Goal: Information Seeking & Learning: Learn about a topic

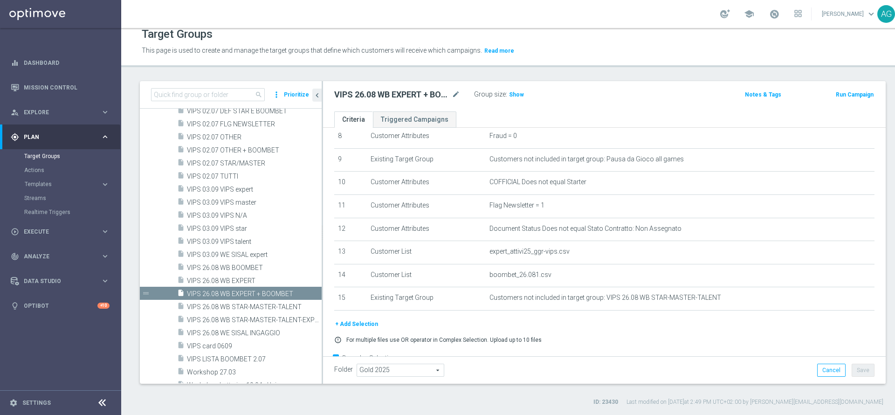
scroll to position [226, 0]
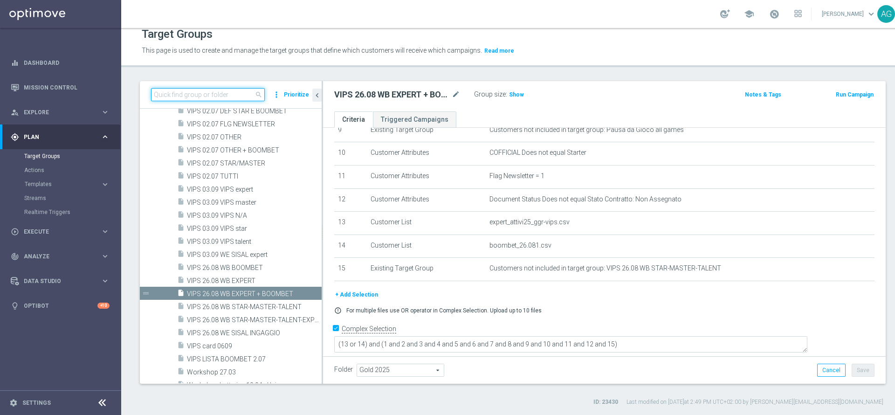
click at [202, 89] on input at bounding box center [208, 94] width 114 height 13
paste input "WeSisalTips"
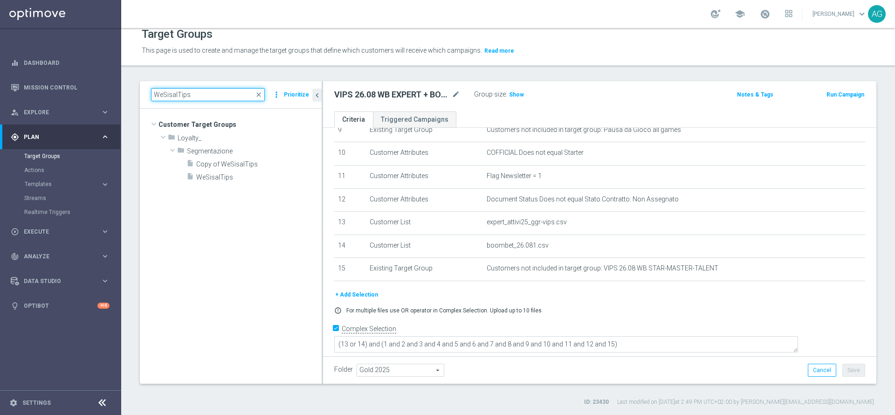
scroll to position [0, 0]
type input "WeSisalTips"
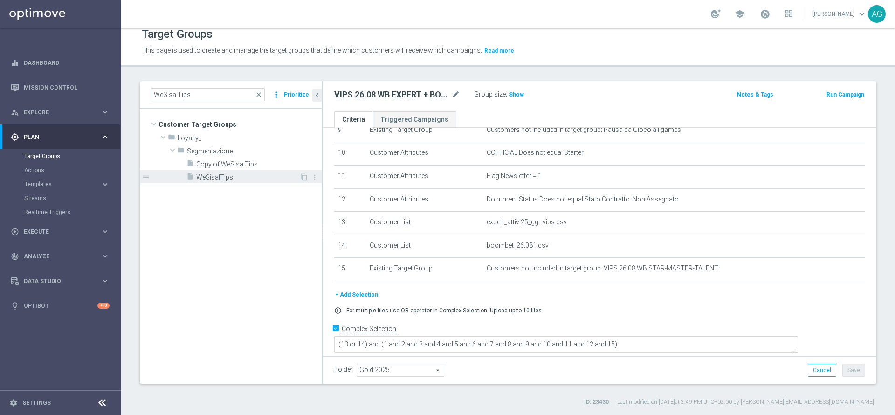
click at [222, 181] on div "insert_drive_file WeSisalTips" at bounding box center [242, 176] width 113 height 13
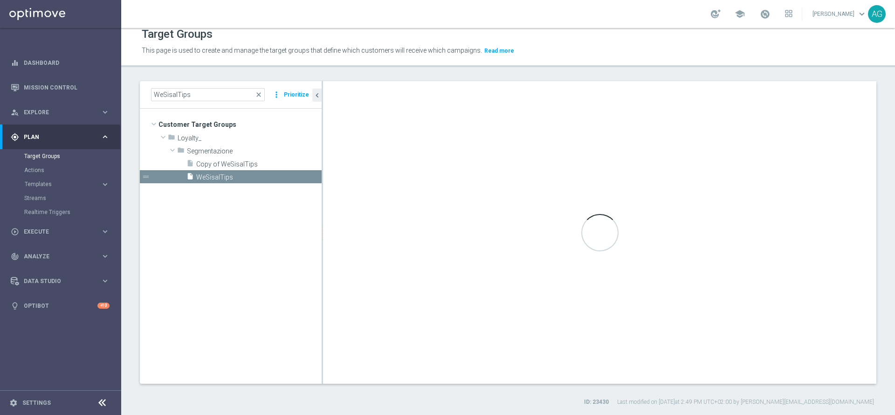
type textarea "(1) or (2 and 3 and 4 and 5 and 6 and 7 and 8 and 9 and 10 and 11)"
type input "Segmentazione"
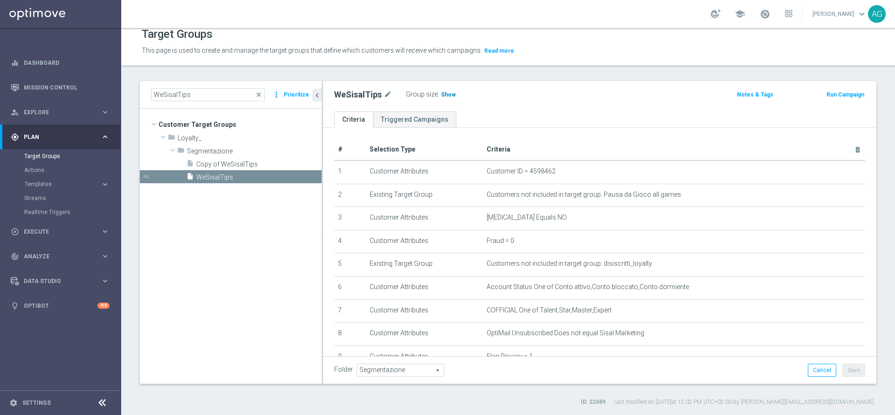
click at [444, 96] on span "Show" at bounding box center [448, 94] width 15 height 7
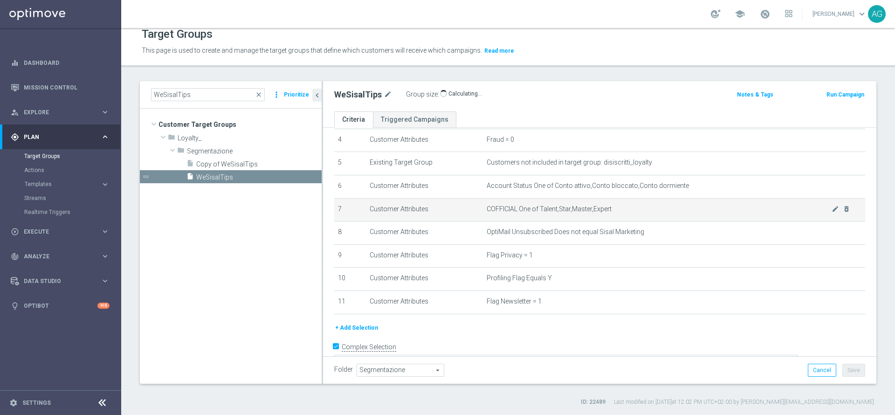
scroll to position [117, 0]
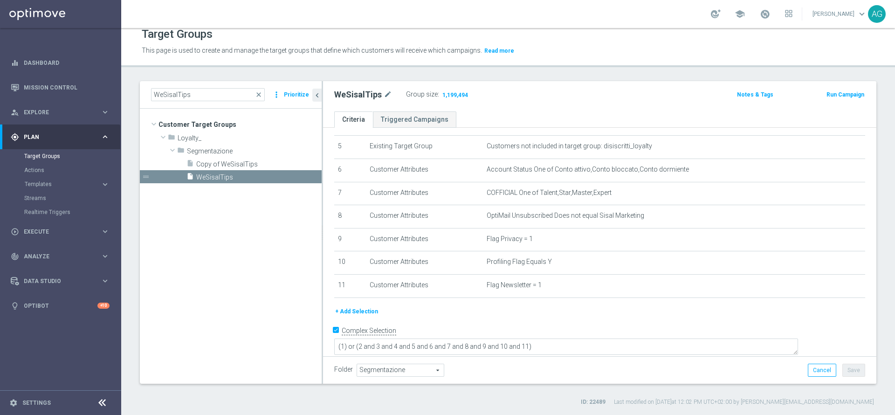
drag, startPoint x: 476, startPoint y: 88, endPoint x: 436, endPoint y: 88, distance: 40.5
click at [436, 88] on div "Group size : 1,199,494" at bounding box center [452, 93] width 93 height 11
drag, startPoint x: 480, startPoint y: 93, endPoint x: 461, endPoint y: 102, distance: 21.1
click at [460, 99] on div "Group size : 1,199,494" at bounding box center [452, 93] width 93 height 11
click at [465, 103] on div "WeSisalTips mode_edit Group size : 1,199,494 Notes & Tags Run Campaign" at bounding box center [599, 96] width 553 height 30
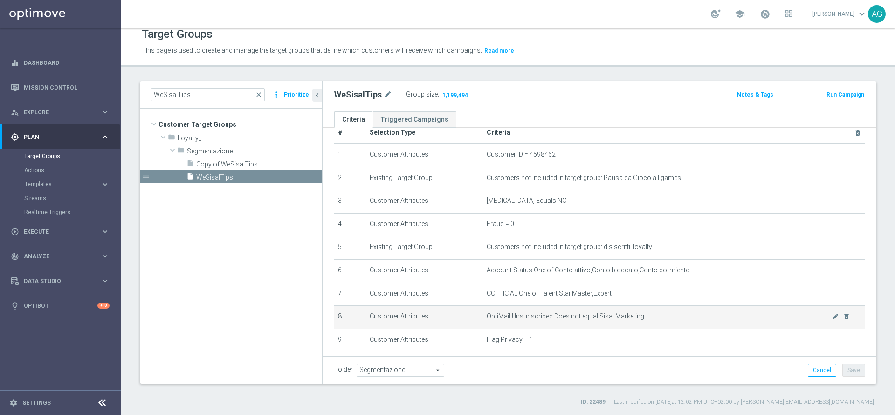
scroll to position [0, 0]
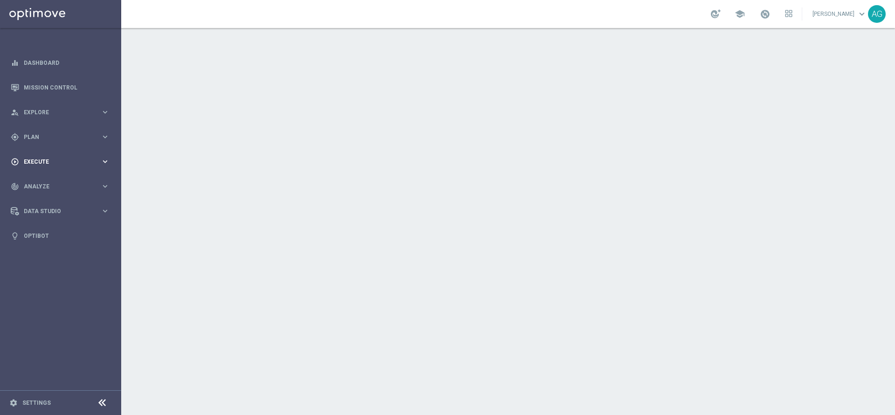
click at [66, 163] on span "Execute" at bounding box center [62, 162] width 77 height 6
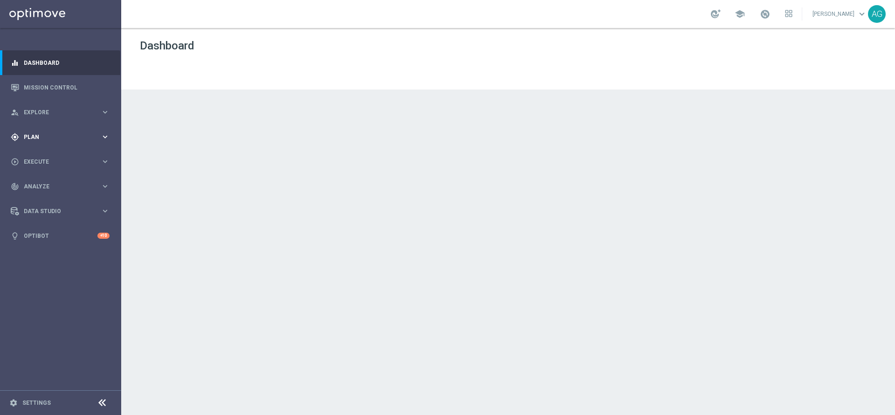
click at [48, 142] on div "gps_fixed Plan keyboard_arrow_right" at bounding box center [60, 136] width 120 height 25
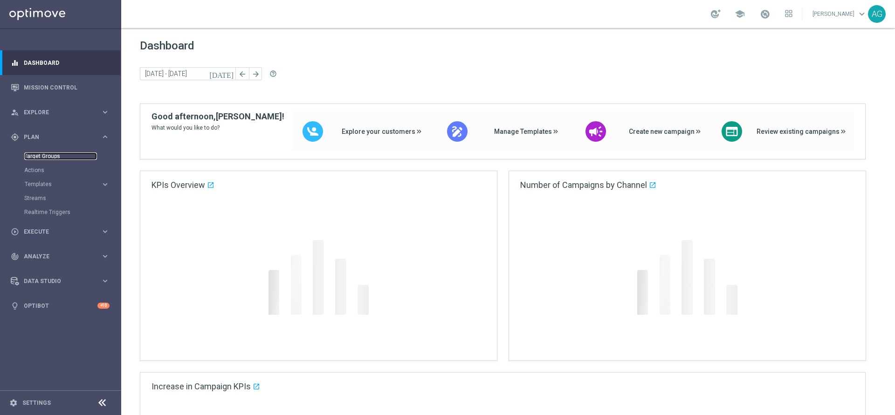
click at [46, 155] on link "Target Groups" at bounding box center [60, 155] width 73 height 7
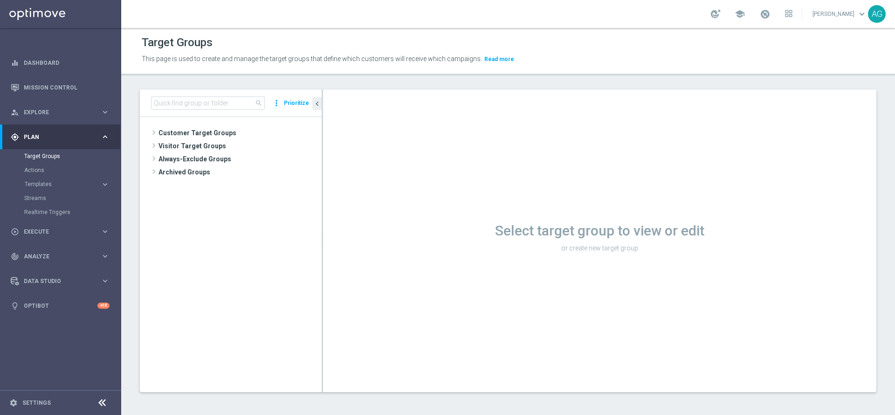
click at [228, 113] on div "search more_vert Prioritize" at bounding box center [231, 102] width 182 height 27
click at [224, 105] on input at bounding box center [208, 102] width 114 height 13
click at [42, 235] on div "play_circle_outline Execute keyboard_arrow_right" at bounding box center [60, 231] width 120 height 25
click at [50, 184] on link "Campaign Builder" at bounding box center [60, 180] width 73 height 7
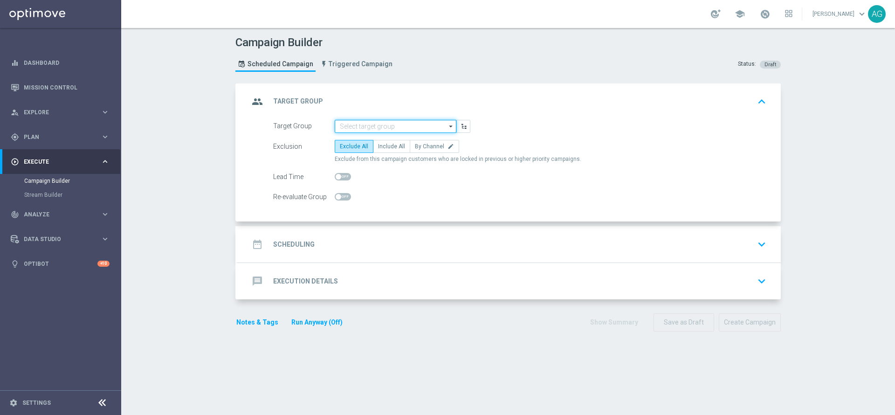
click at [357, 126] on input at bounding box center [396, 126] width 122 height 13
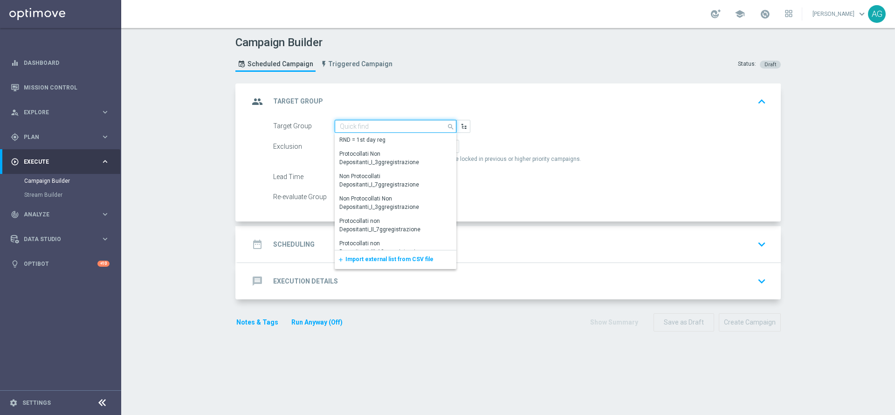
paste input "WeSisalTips"
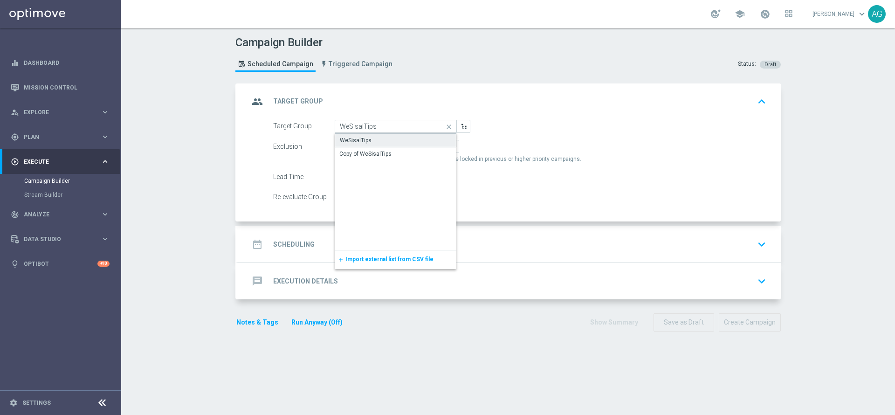
click at [409, 140] on div "WeSisalTips" at bounding box center [396, 140] width 122 height 14
type input "WeSisalTips"
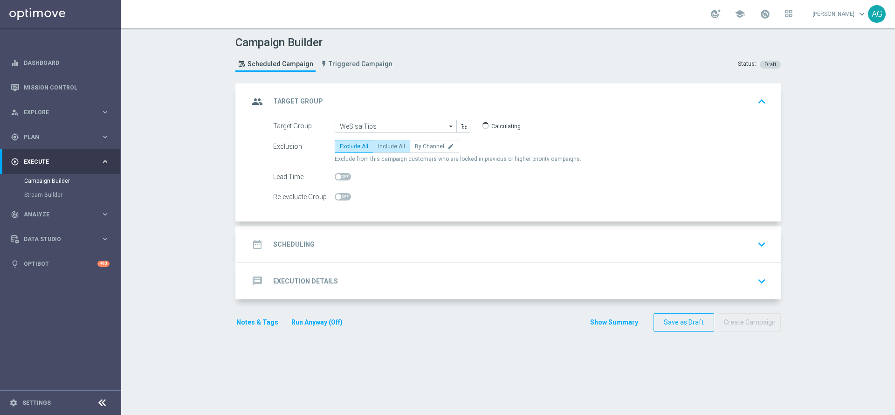
click at [386, 146] on span "Include All" at bounding box center [391, 146] width 27 height 7
click at [384, 146] on input "Include All" at bounding box center [381, 148] width 6 height 6
radio input "true"
click at [64, 9] on link at bounding box center [60, 14] width 121 height 28
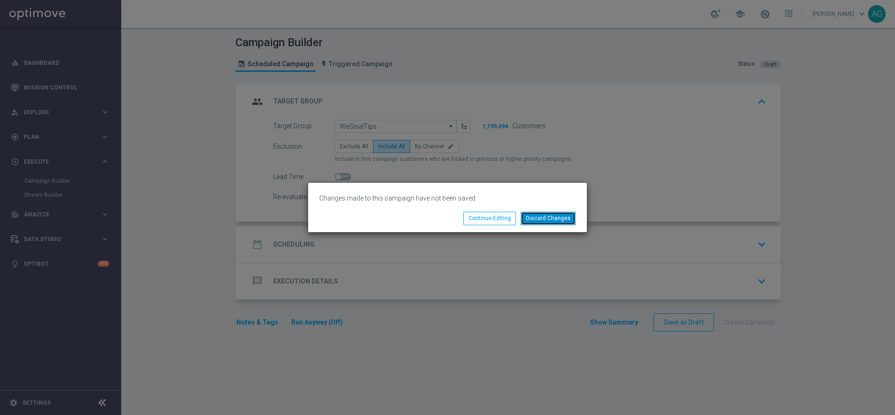
click at [534, 214] on button "Discard Changes" at bounding box center [547, 218] width 55 height 13
click at [532, 215] on button "Discard Changes" at bounding box center [547, 218] width 55 height 13
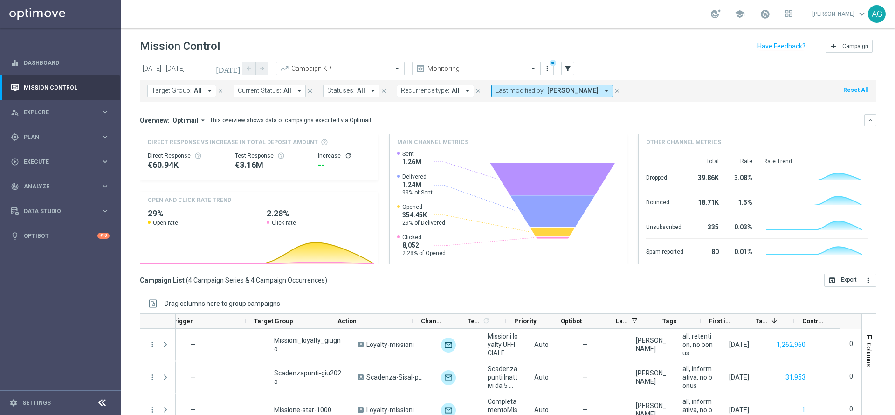
click at [570, 88] on span "Chiara Pigato" at bounding box center [572, 91] width 51 height 8
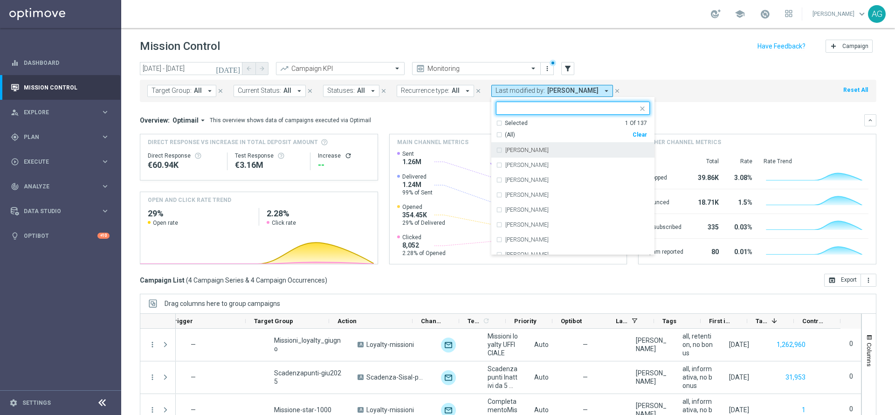
click at [649, 34] on header "Mission Control add Campaign" at bounding box center [507, 45] width 773 height 34
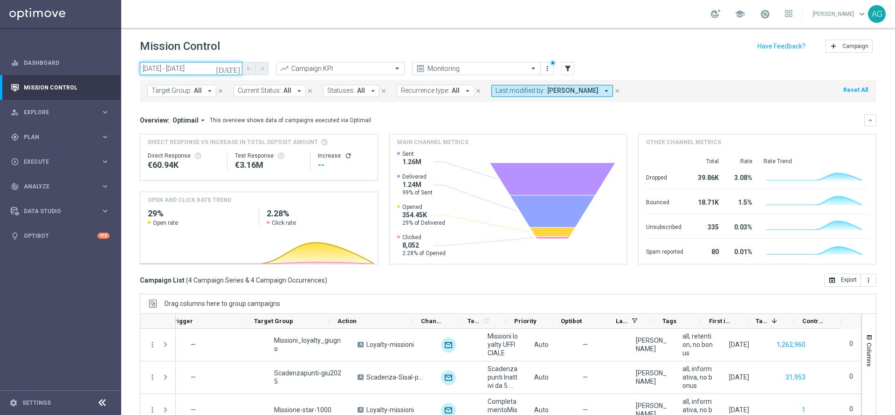
click at [203, 64] on input "01 Jun 2025 - 05 Jun 2025" at bounding box center [191, 68] width 103 height 13
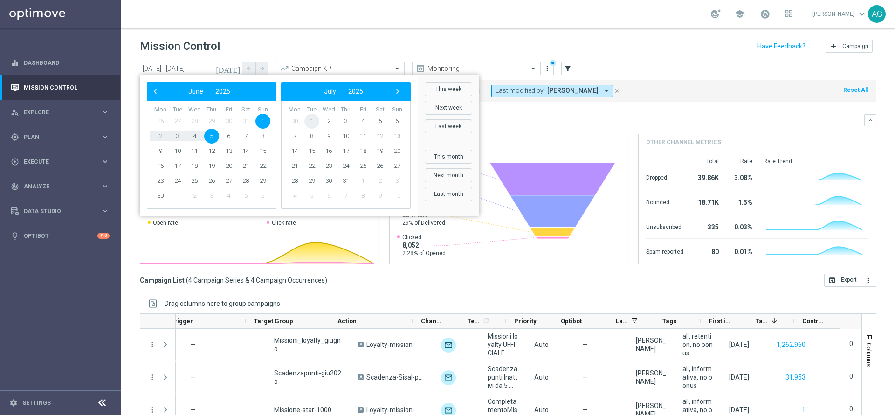
click at [314, 123] on span "1" at bounding box center [311, 121] width 15 height 15
click at [181, 137] on span "8" at bounding box center [177, 136] width 15 height 15
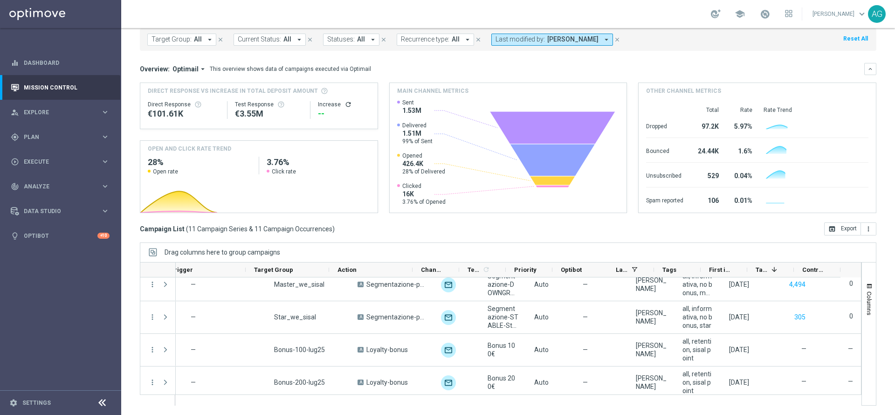
scroll to position [102, 0]
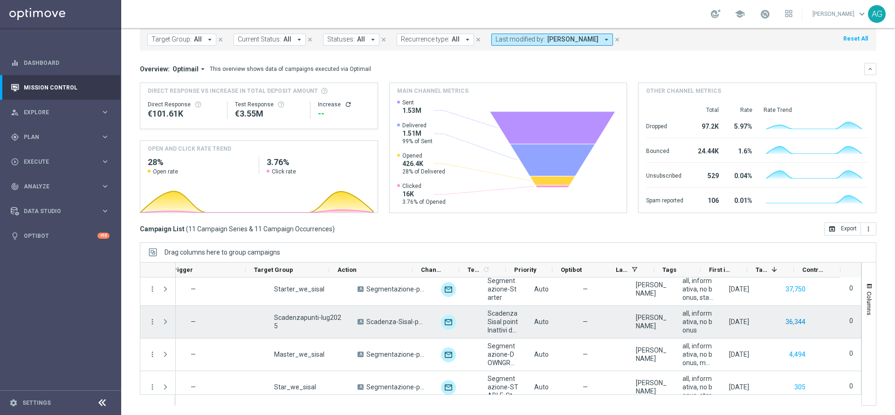
click at [784, 323] on button "36,344" at bounding box center [795, 322] width 22 height 12
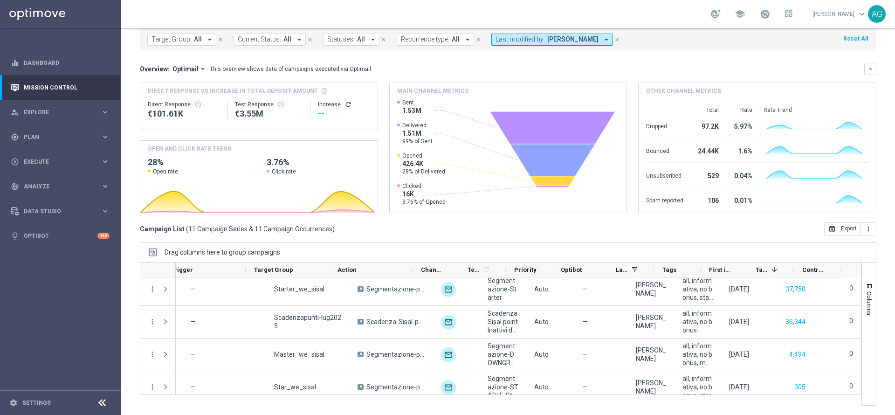
scroll to position [0, 0]
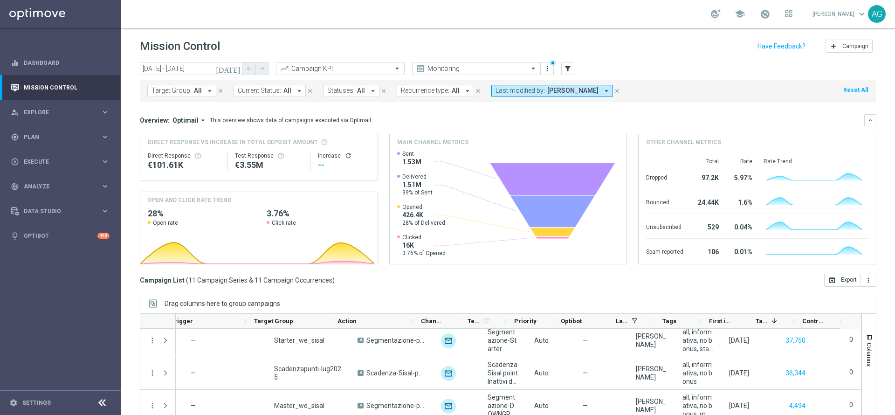
click at [555, 88] on span "Chiara Pigato" at bounding box center [572, 91] width 51 height 8
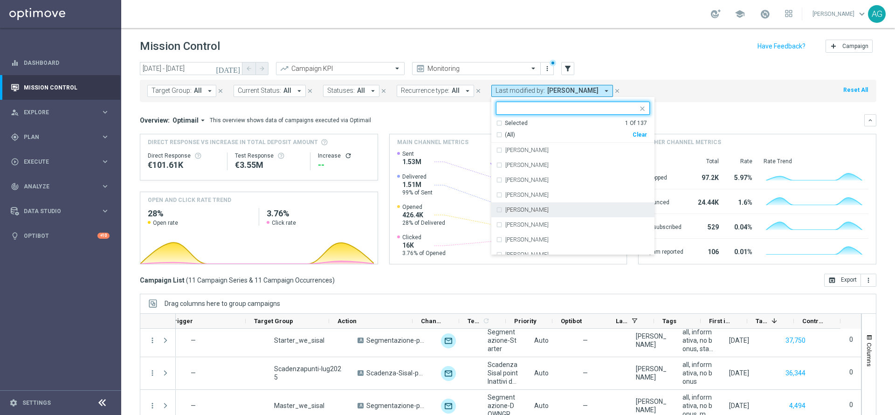
click at [514, 213] on div "[PERSON_NAME]" at bounding box center [573, 209] width 154 height 15
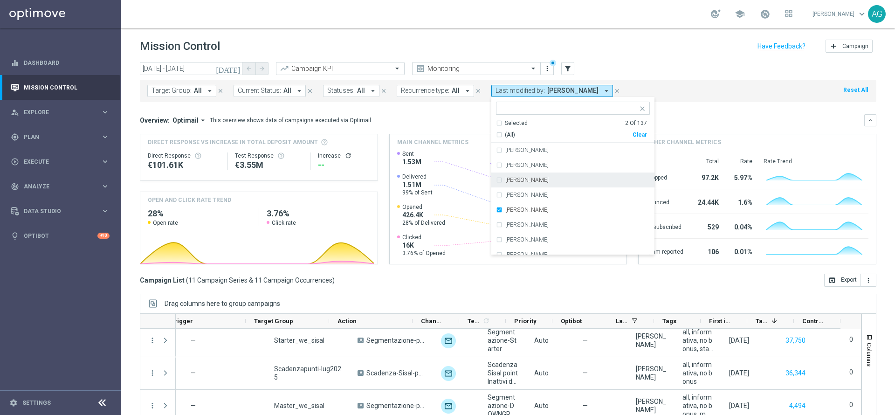
click at [611, 53] on div "Mission Control add Campaign" at bounding box center [508, 46] width 736 height 18
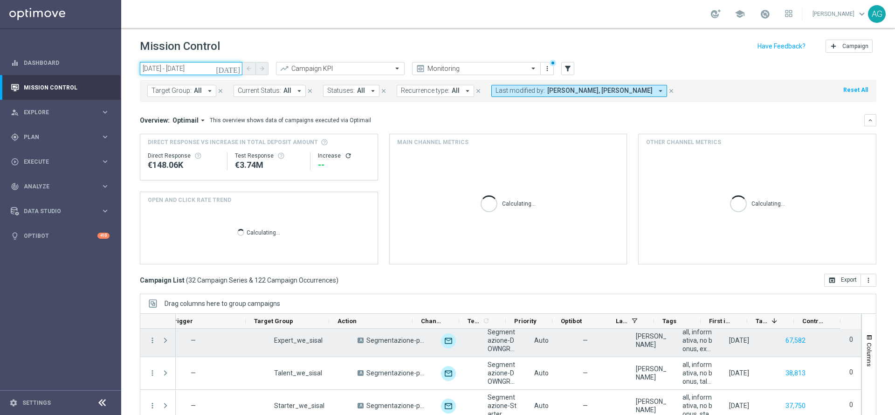
click at [195, 68] on input "01 Jul 2025 - 08 Jul 2025" at bounding box center [191, 68] width 103 height 13
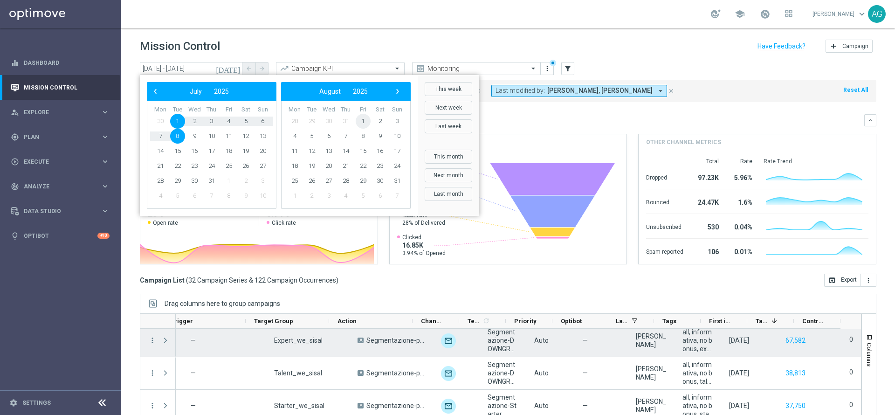
click at [360, 119] on span "1" at bounding box center [362, 121] width 15 height 15
click at [192, 137] on span "6" at bounding box center [194, 136] width 15 height 15
type input "[DATE] - [DATE]"
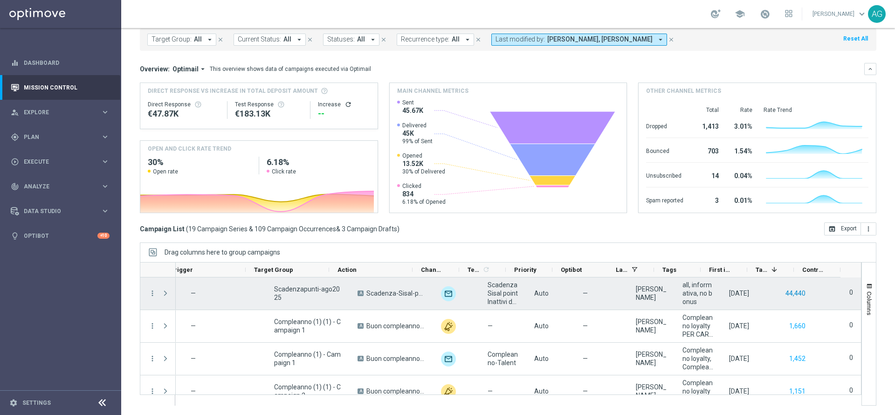
click at [784, 293] on button "44,440" at bounding box center [795, 293] width 22 height 12
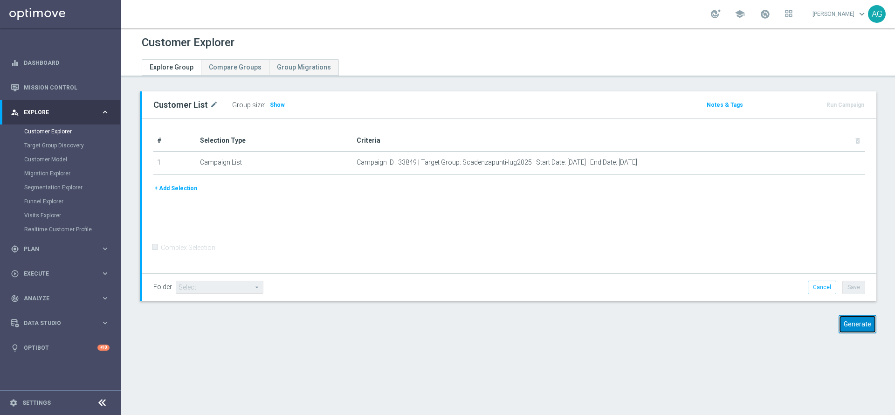
click at [850, 328] on button "Generate" at bounding box center [857, 324] width 38 height 18
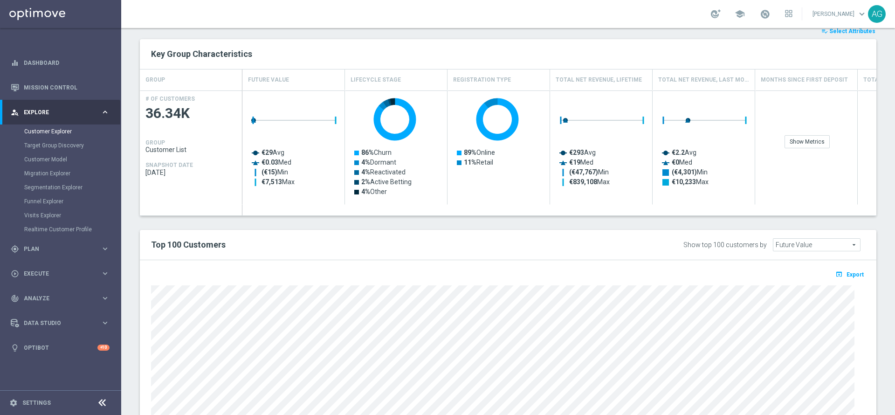
scroll to position [349, 0]
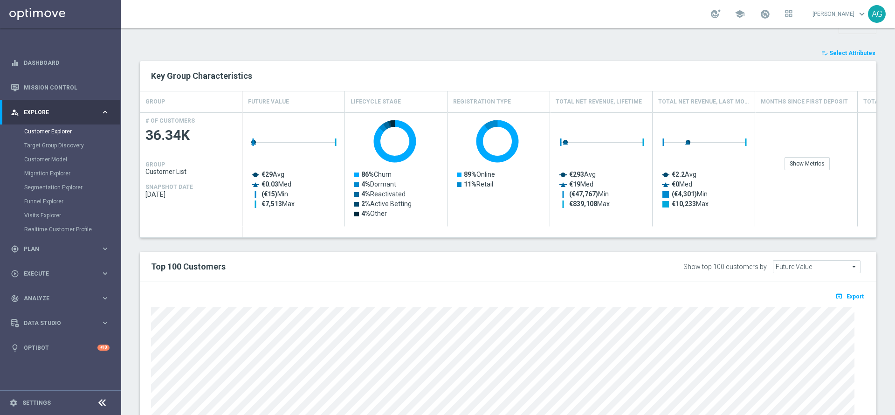
click at [852, 56] on span "Select Attributes" at bounding box center [852, 53] width 46 height 7
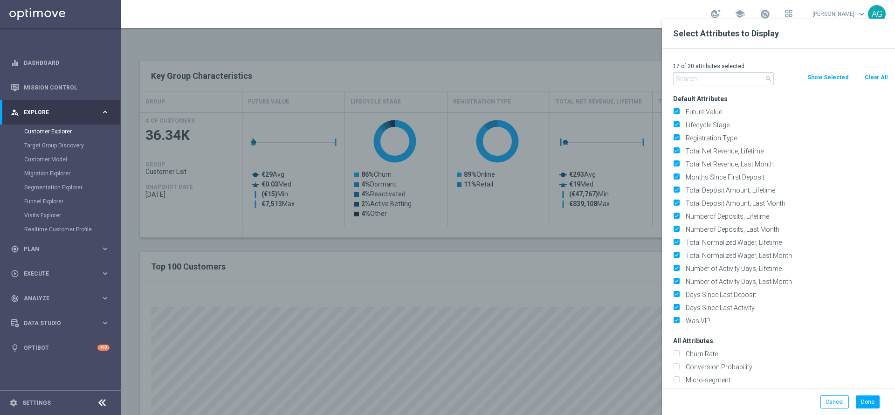
click at [861, 79] on div "Clear All" at bounding box center [875, 77] width 38 height 10
click at [866, 78] on button "Clear All" at bounding box center [875, 77] width 25 height 10
checkbox input "false"
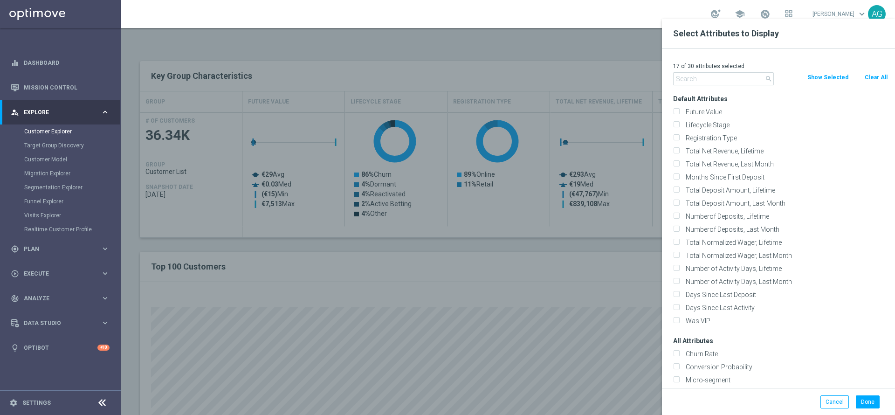
checkbox input "false"
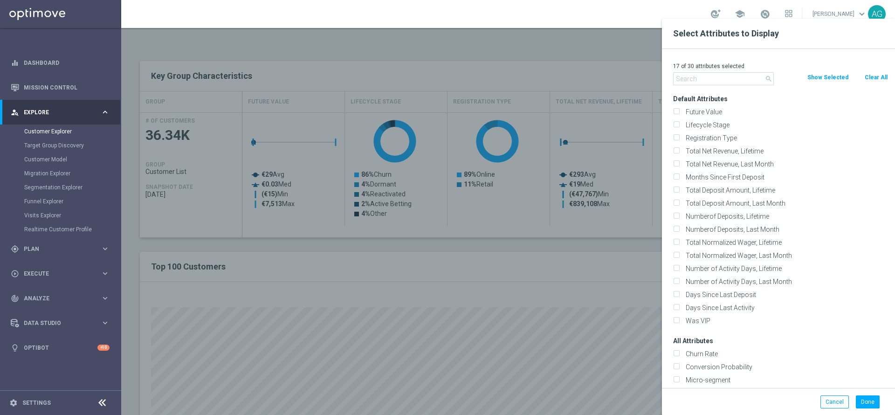
checkbox input "false"
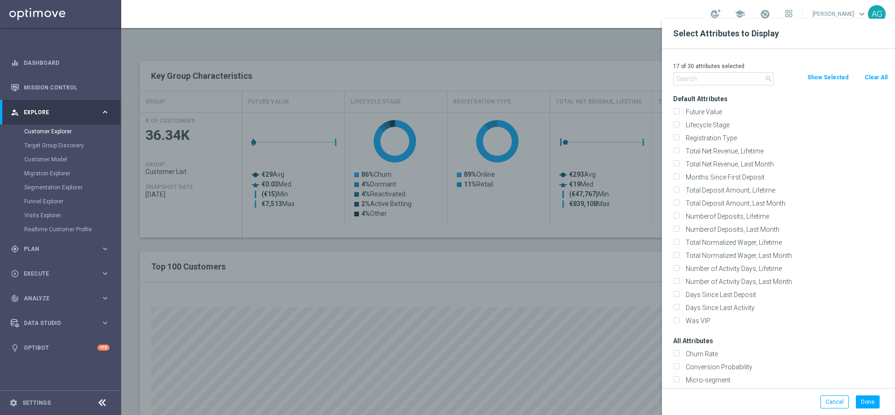
checkbox input "false"
click at [715, 83] on input "text" at bounding box center [723, 78] width 101 height 13
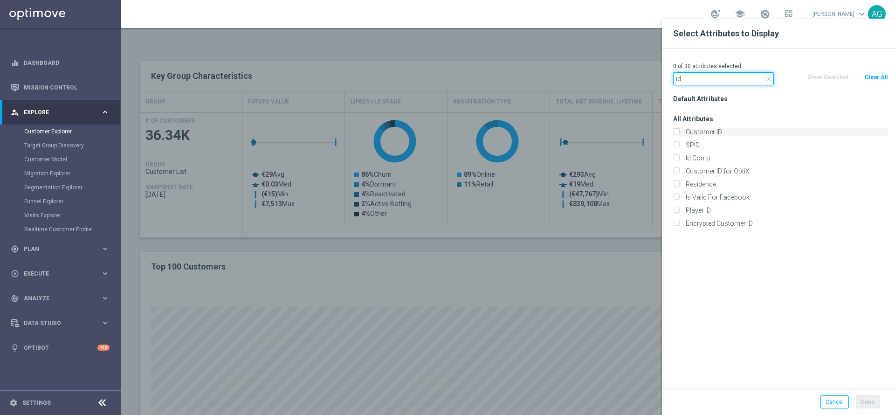
type input "id"
click at [688, 128] on label "Customer ID" at bounding box center [784, 132] width 205 height 8
click at [679, 130] on input "Customer ID" at bounding box center [676, 133] width 6 height 6
checkbox input "true"
click at [865, 404] on button "Done" at bounding box center [867, 401] width 24 height 13
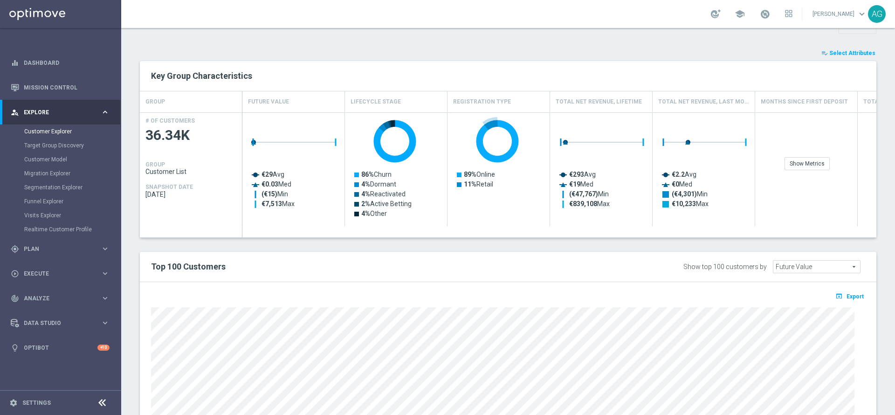
type input "Search"
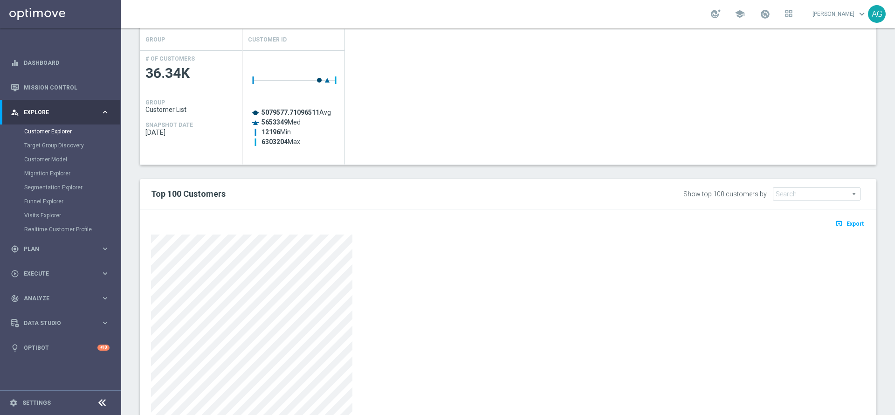
scroll to position [457, 0]
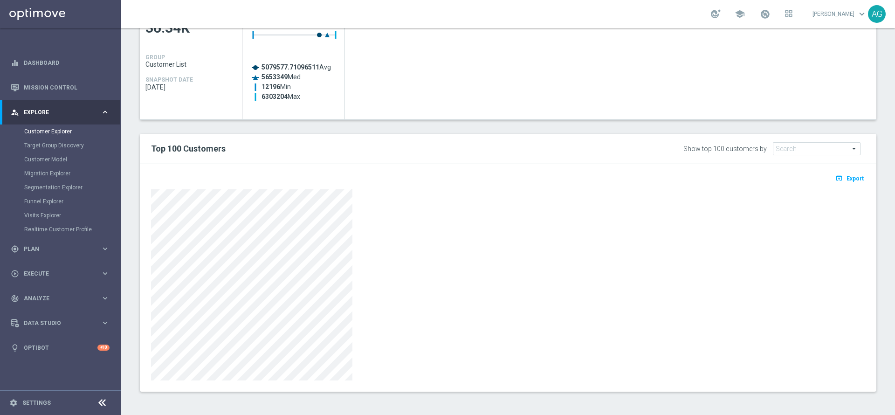
click at [873, 180] on div "TARGET GROUP arrow_drop_down Show Selected 0 of NaN 01.02 reminder 2701 BIANCOL…" at bounding box center [507, 20] width 773 height 771
click at [847, 178] on span "Export" at bounding box center [854, 178] width 17 height 7
click at [548, 239] on div at bounding box center [508, 284] width 714 height 191
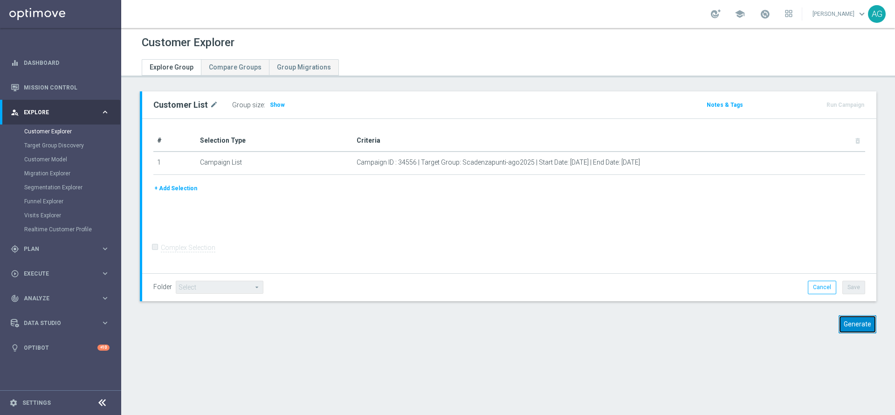
click at [839, 323] on button "Generate" at bounding box center [857, 324] width 38 height 18
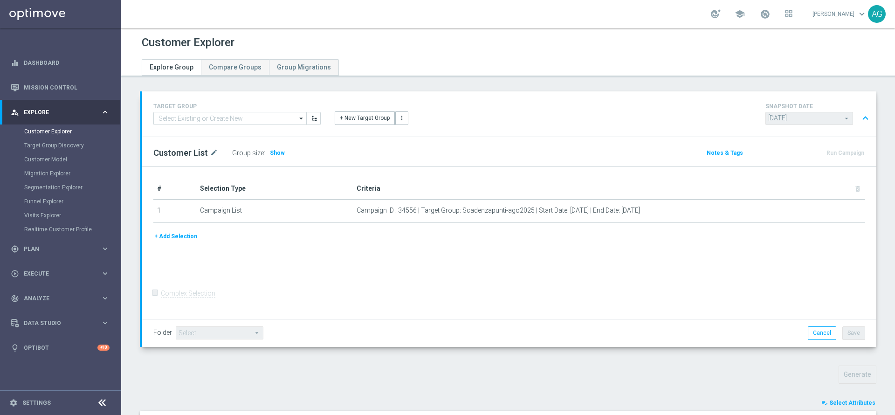
scroll to position [262, 0]
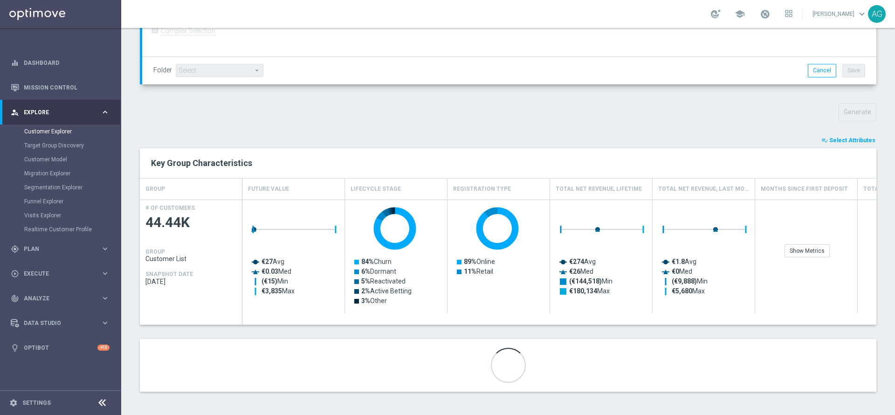
click at [851, 137] on span "Select Attributes" at bounding box center [852, 140] width 46 height 7
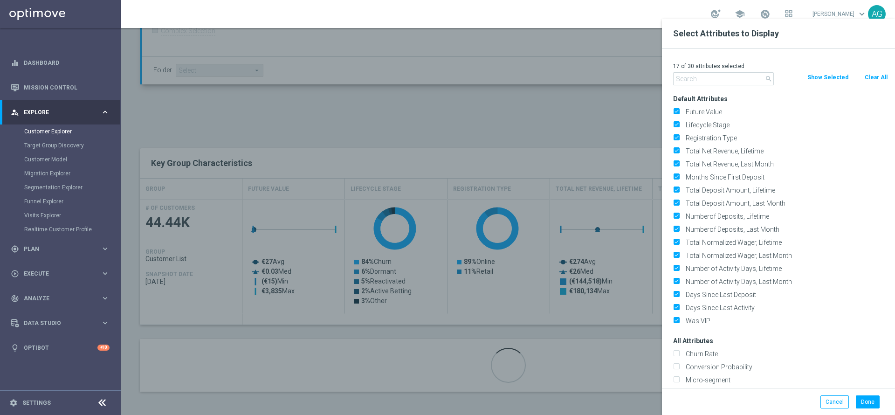
click at [875, 75] on button "Clear All" at bounding box center [875, 77] width 25 height 10
checkbox input "false"
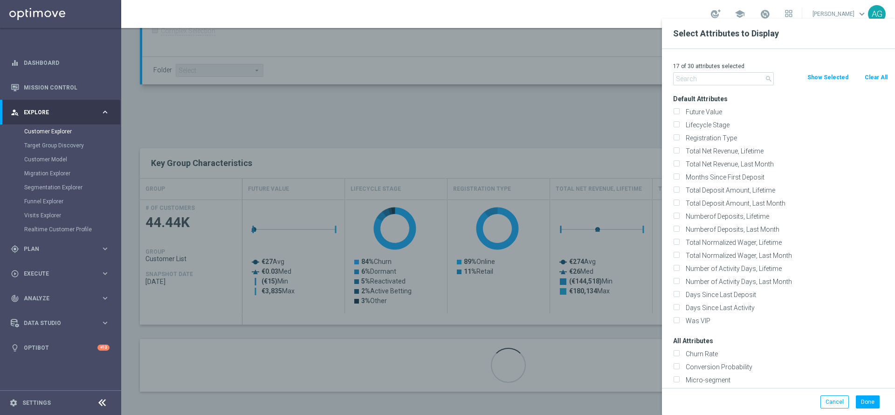
checkbox input "false"
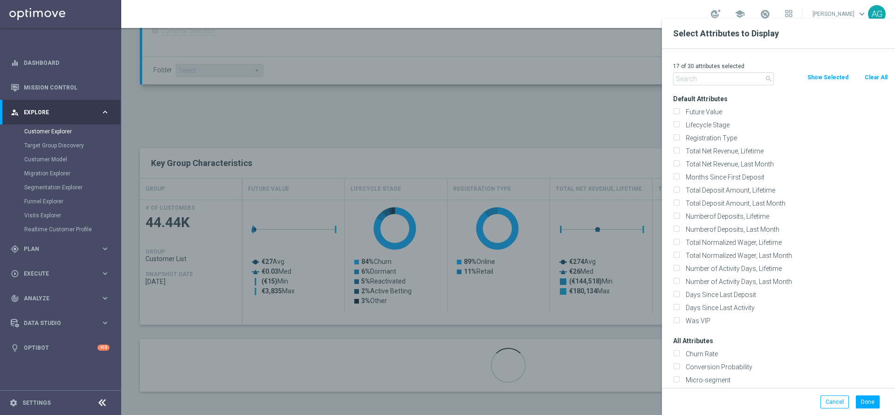
checkbox input "false"
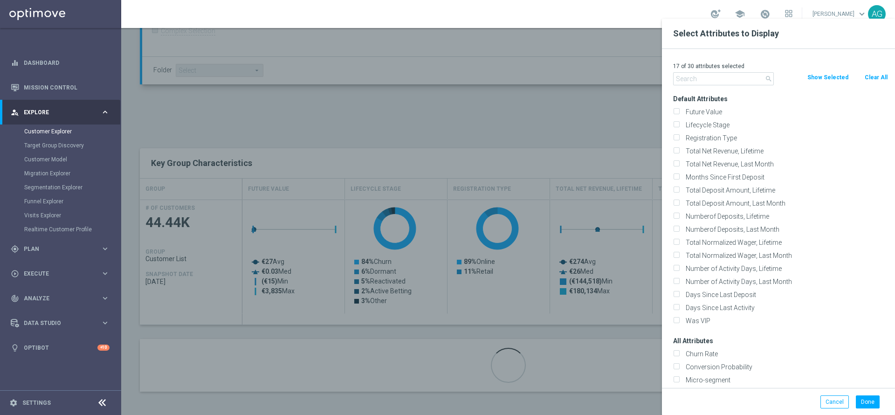
checkbox input "false"
click at [691, 80] on input "text" at bounding box center [723, 78] width 101 height 13
type input "d"
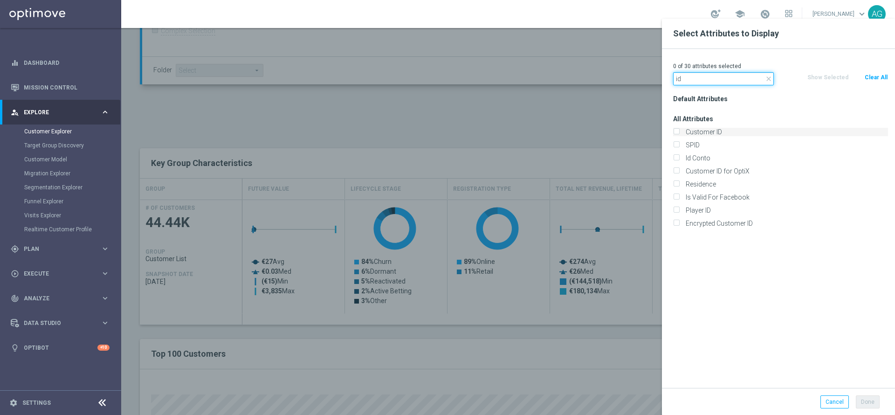
type input "id"
click at [687, 132] on label "Customer ID" at bounding box center [784, 132] width 205 height 8
click at [679, 132] on input "Customer ID" at bounding box center [676, 133] width 6 height 6
checkbox input "true"
click at [743, 336] on div "Default Attributes All Attributes Customer ID SPID" at bounding box center [780, 239] width 229 height 295
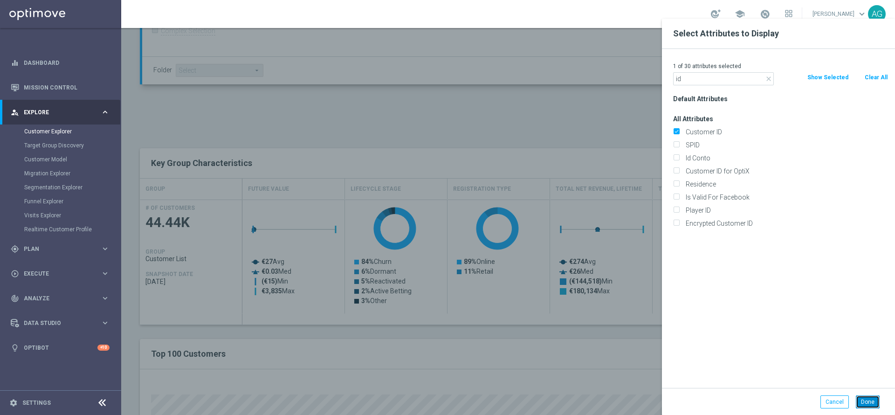
click at [863, 399] on button "Done" at bounding box center [867, 401] width 24 height 13
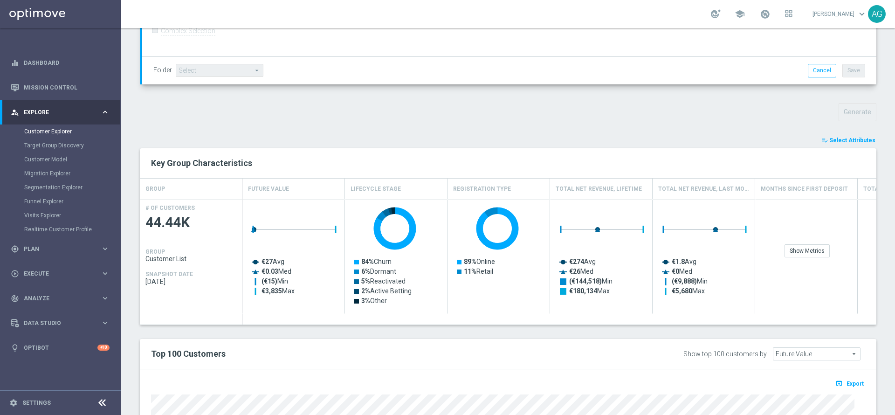
type input "Search"
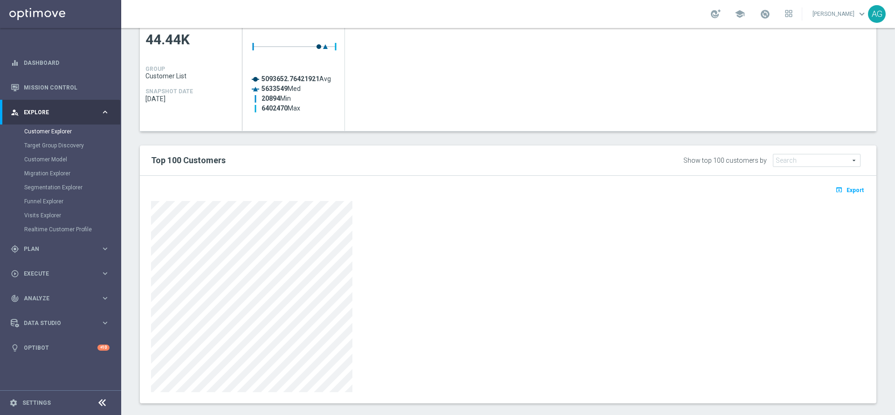
scroll to position [457, 0]
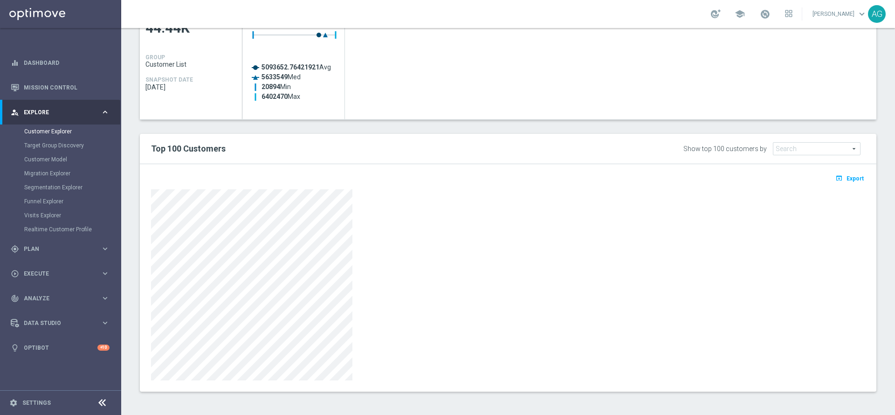
click at [870, 140] on div "TARGET GROUP arrow_drop_down Show Selected 0 of NaN 01.02 reminder 2701 BIANCOL…" at bounding box center [507, 20] width 773 height 771
click at [846, 180] on span "Export" at bounding box center [854, 178] width 17 height 7
